Goal: Task Accomplishment & Management: Manage account settings

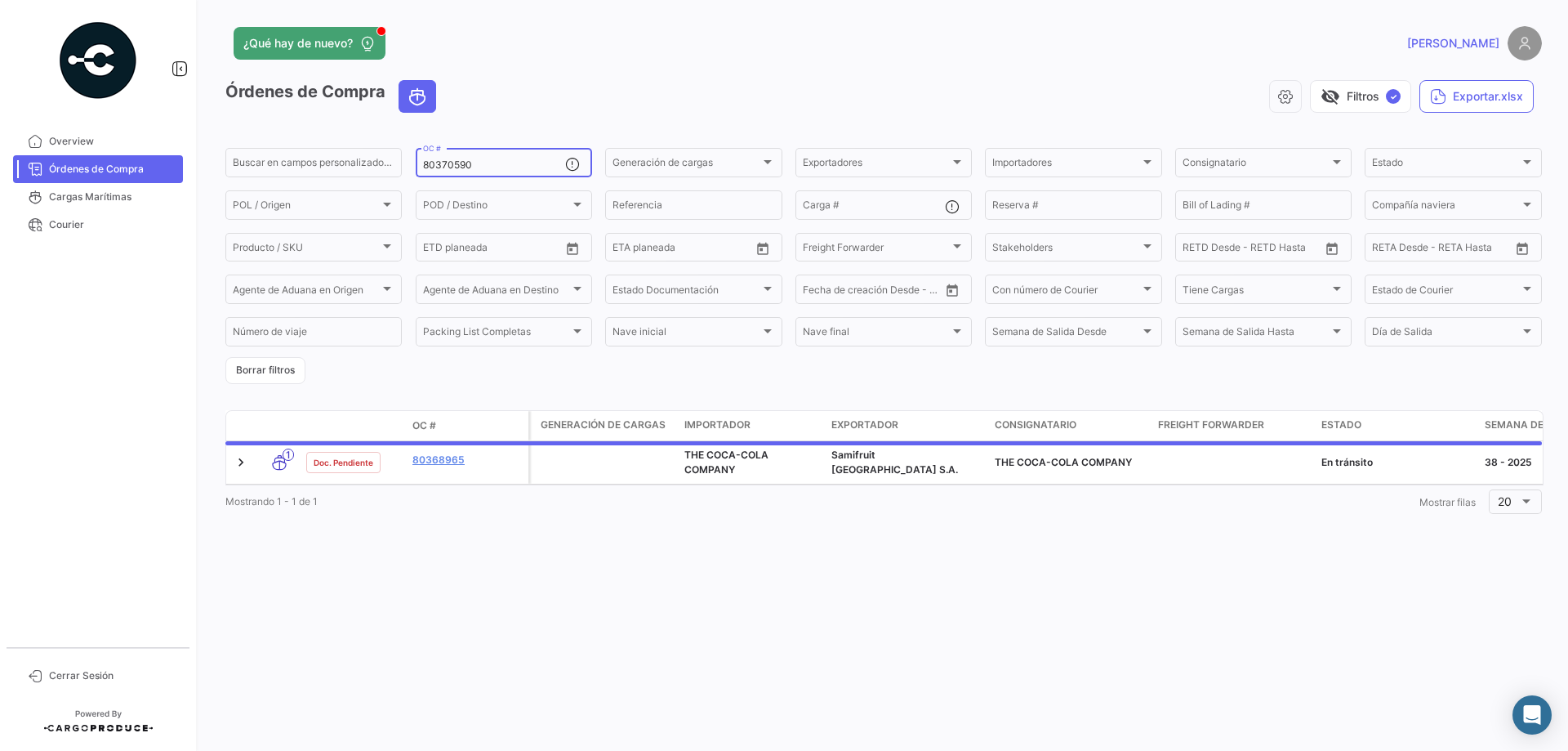
type input "80370590"
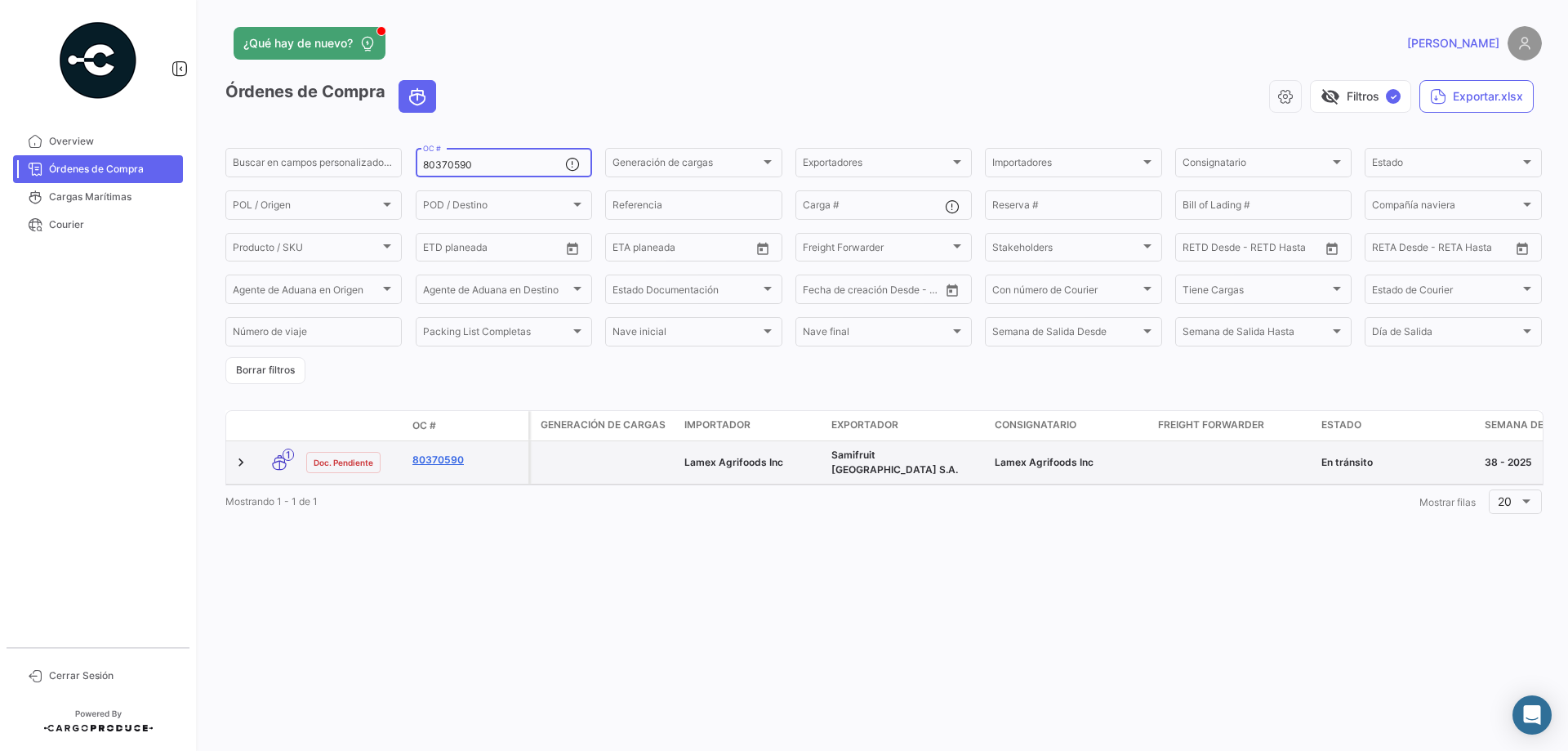
click at [452, 457] on link "80370590" at bounding box center [466, 460] width 109 height 15
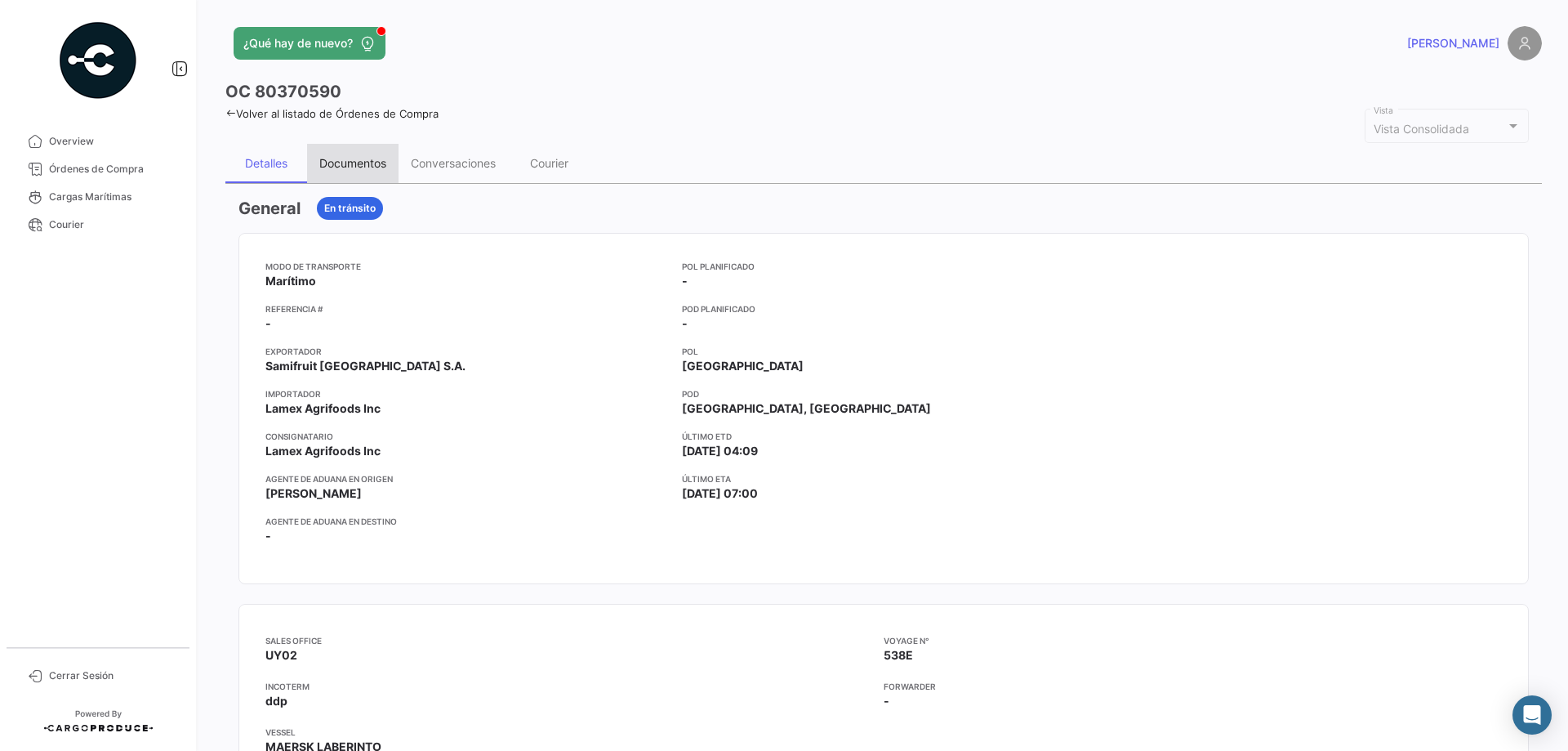
click at [342, 159] on div "Documentos" at bounding box center [353, 163] width 67 height 14
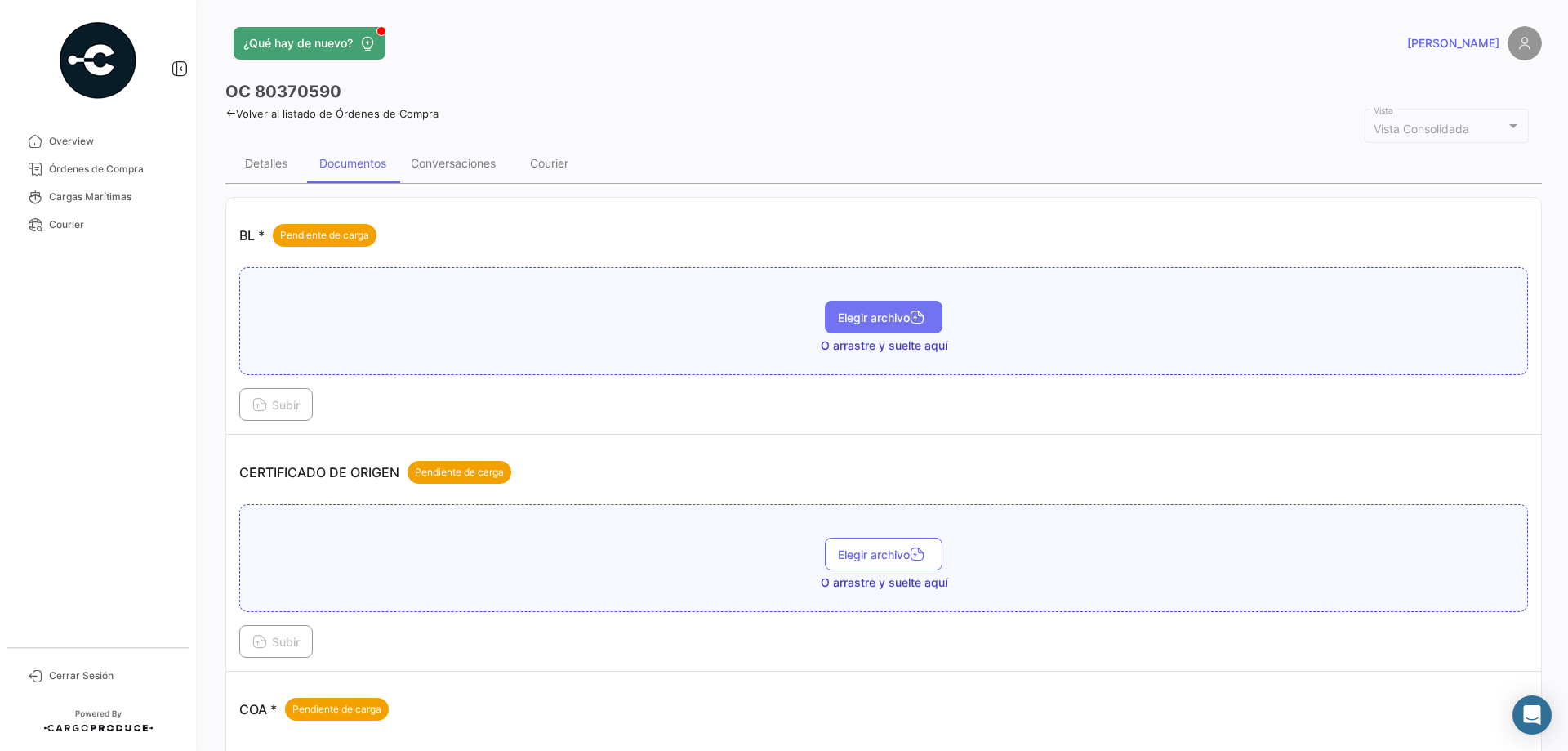
click at [830, 313] on button "Elegir archivo" at bounding box center [883, 317] width 118 height 33
click at [238, 417] on td "BL * Pendiente de carga 259288668_CertifiedTrueCopy.pdf Elegir archivo Subir" at bounding box center [883, 316] width 1315 height 237
click at [277, 410] on span "Subir" at bounding box center [276, 405] width 47 height 14
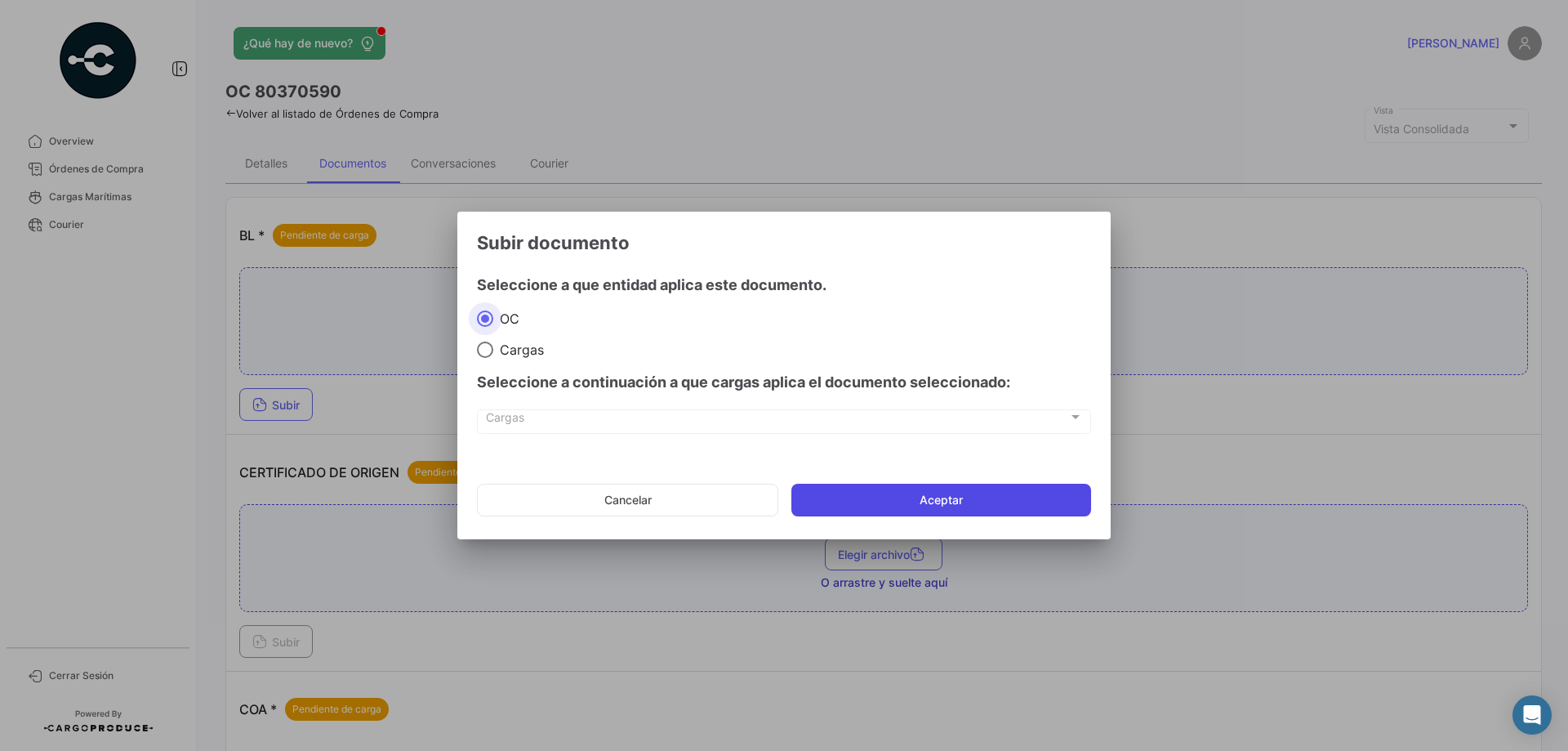
click at [938, 498] on button "Aceptar" at bounding box center [940, 500] width 300 height 33
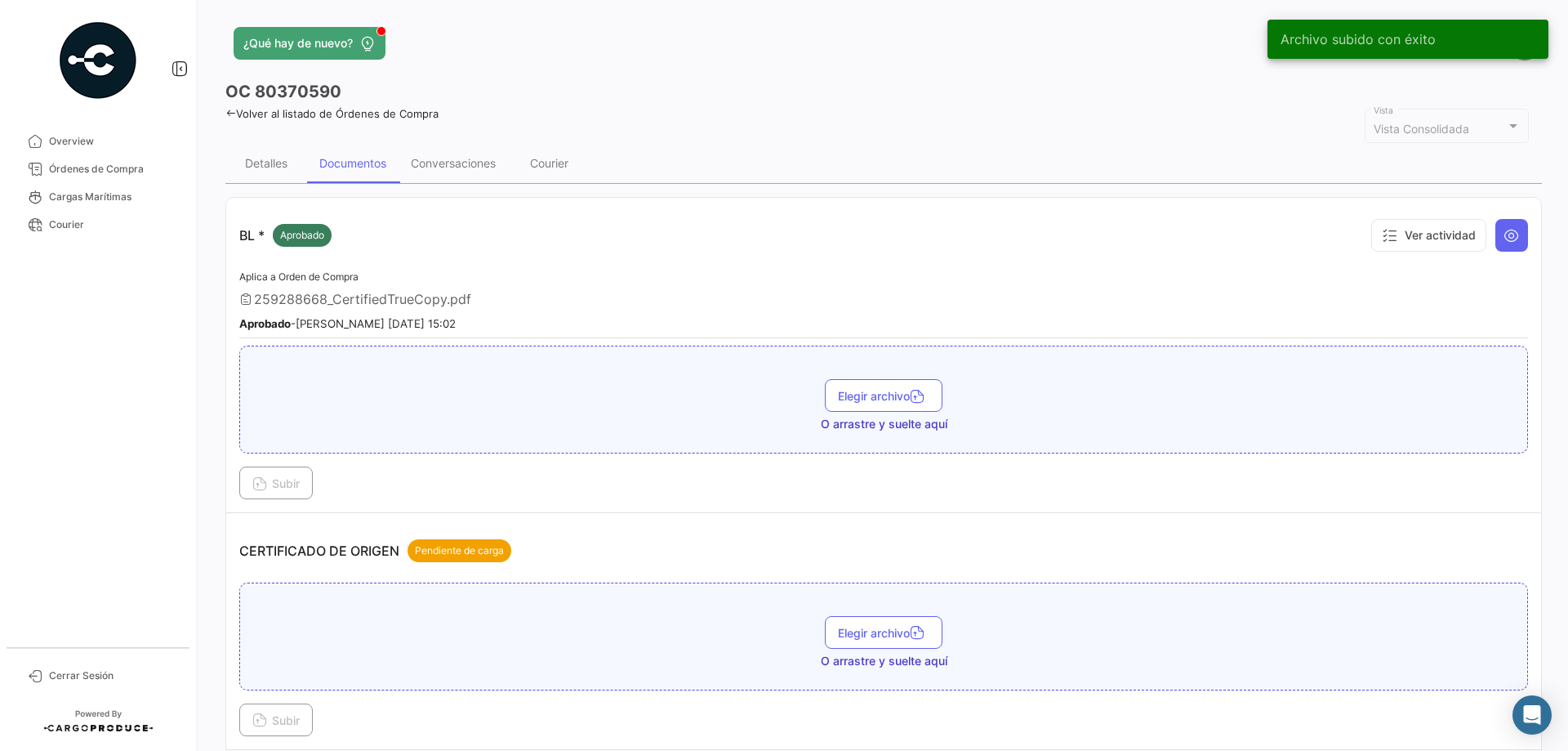
click at [312, 118] on link "Volver al listado de Órdenes de Compra" at bounding box center [331, 113] width 213 height 13
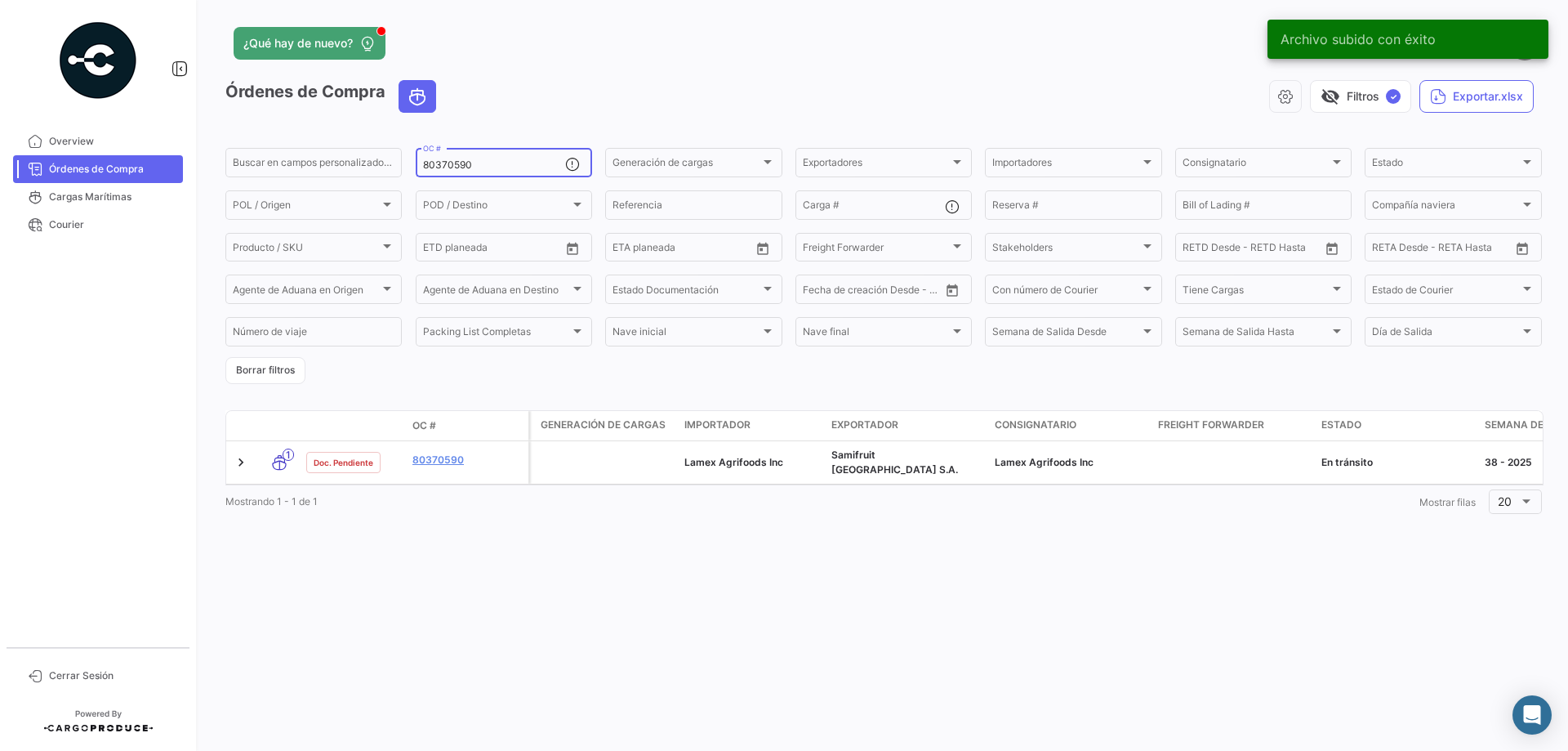
click at [451, 163] on input "80370590" at bounding box center [494, 164] width 142 height 11
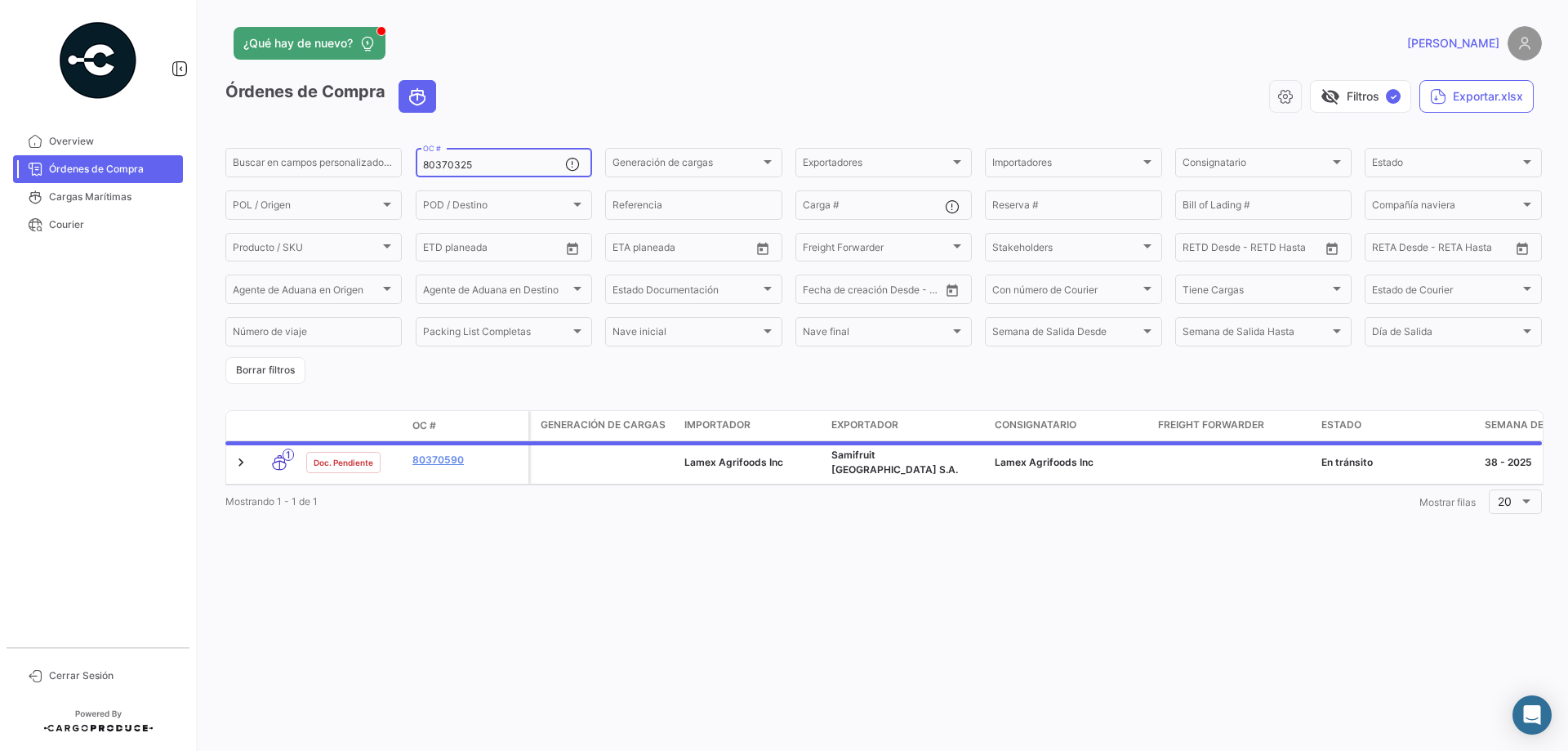
type input "80370325"
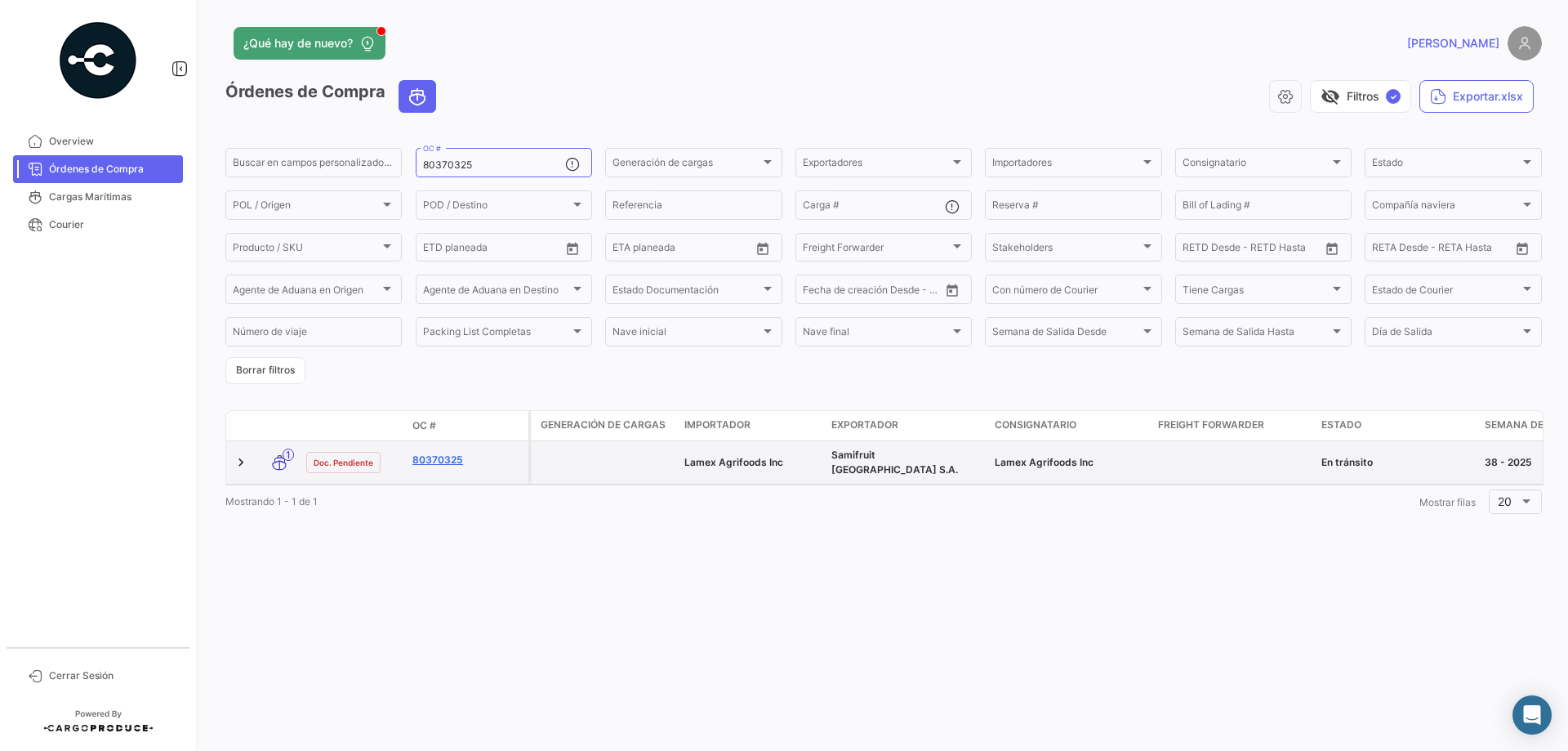
click at [435, 455] on link "80370325" at bounding box center [466, 460] width 109 height 15
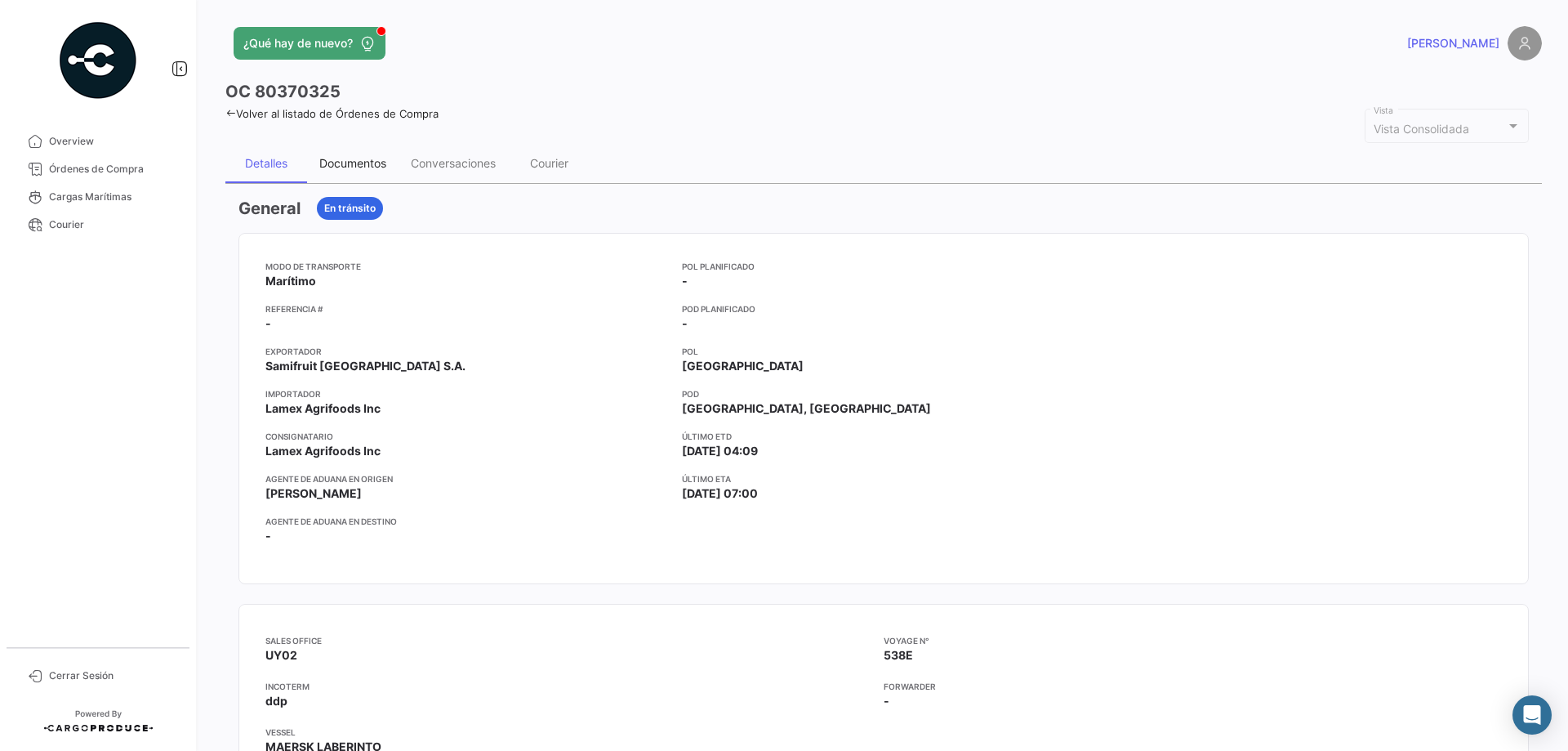
click at [307, 152] on div "Documentos" at bounding box center [353, 163] width 92 height 40
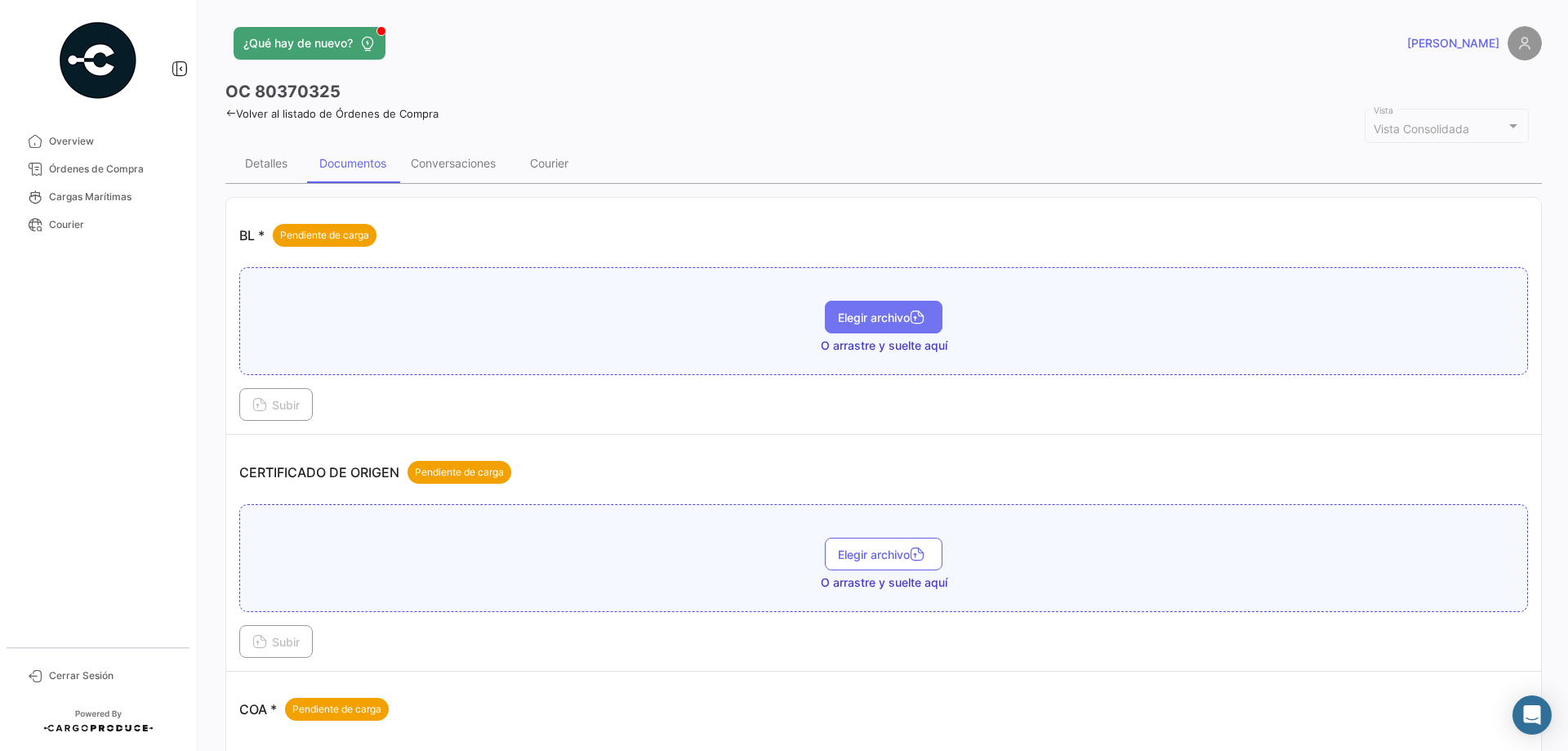
click at [890, 318] on span "Elegir archivo" at bounding box center [884, 317] width 92 height 14
click at [282, 401] on span "Subir" at bounding box center [276, 405] width 47 height 14
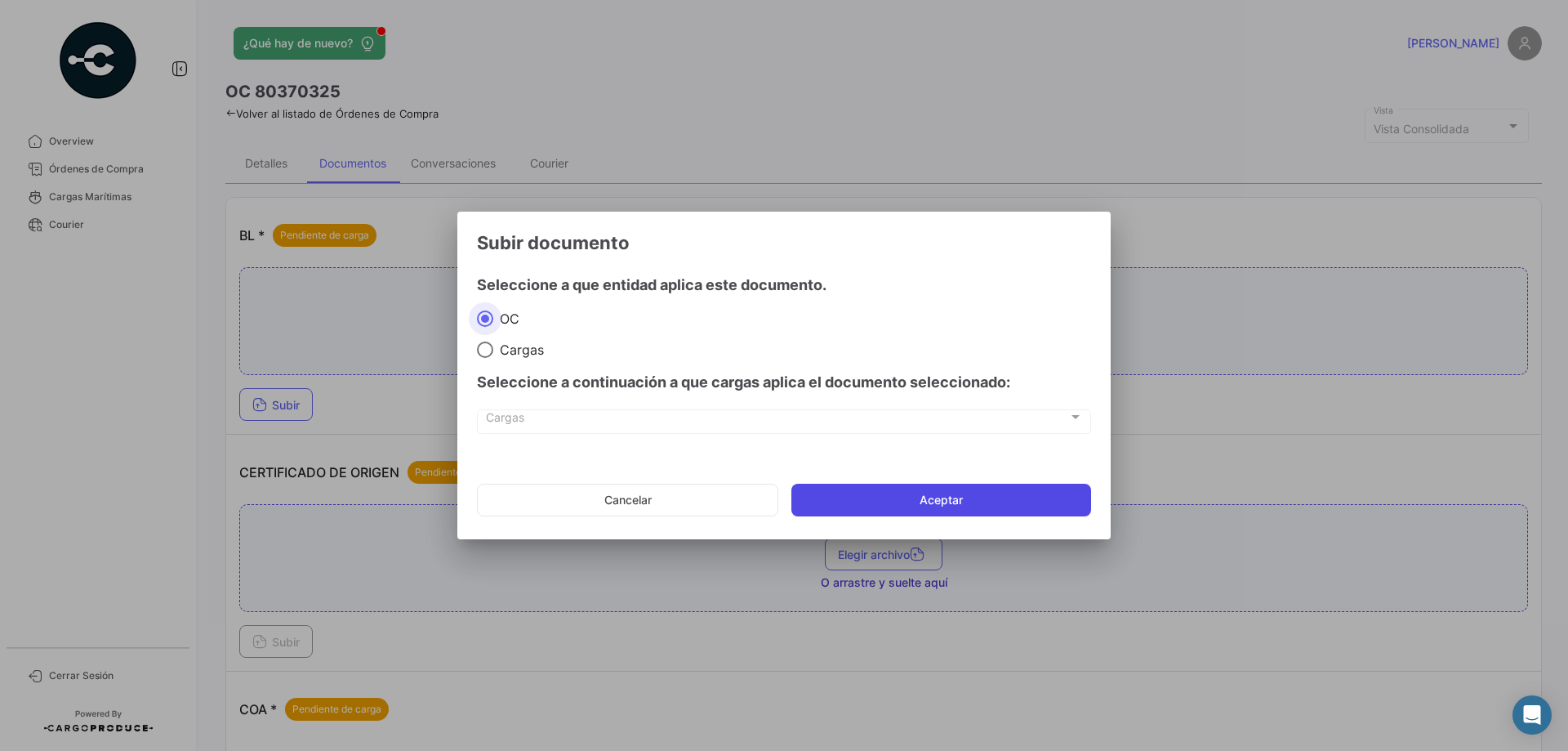
click at [884, 476] on app-documents-upload-select "Subir documento Seleccione a que entidad aplica este documento. OC Cargas Selec…" at bounding box center [783, 380] width 614 height 297
drag, startPoint x: 886, startPoint y: 508, endPoint x: 886, endPoint y: 499, distance: 9.0
click at [886, 508] on button "Aceptar" at bounding box center [940, 500] width 300 height 33
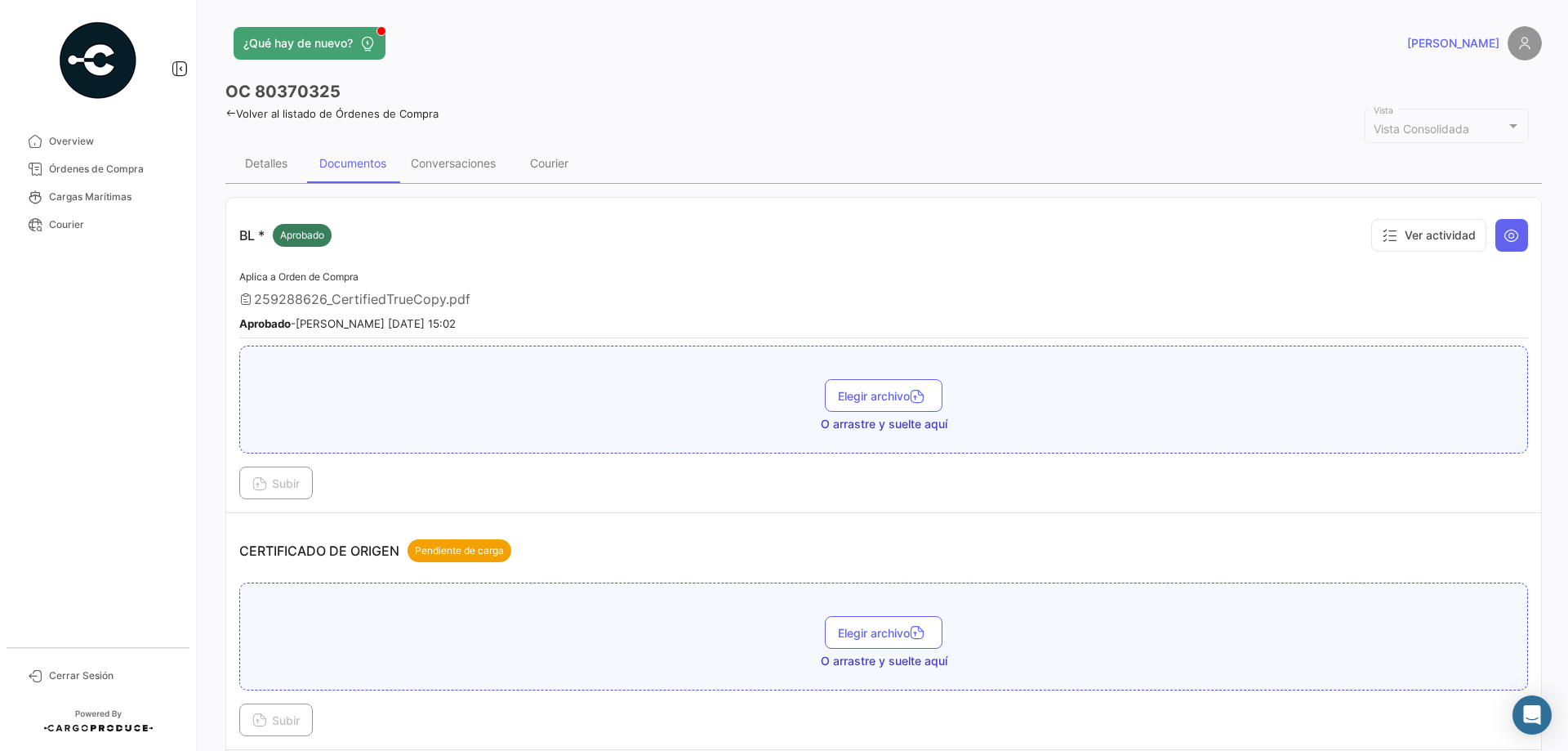
click at [269, 113] on link "Volver al listado de Órdenes de Compra" at bounding box center [331, 113] width 213 height 13
